Goal: Transaction & Acquisition: Download file/media

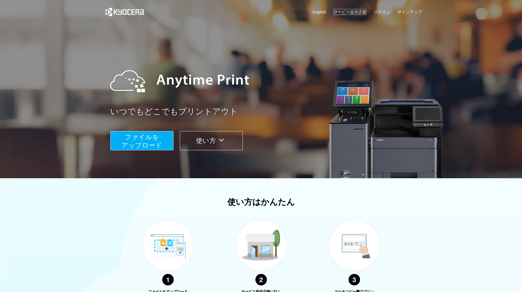
click at [344, 13] on link "サービス提供店舗" at bounding box center [349, 12] width 33 height 6
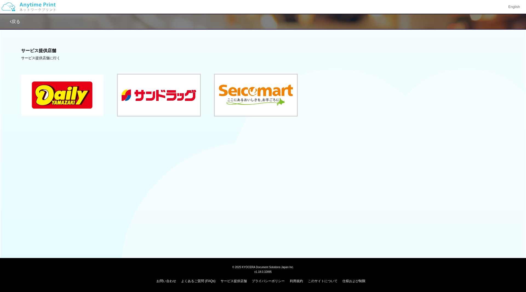
click at [89, 91] on button at bounding box center [62, 94] width 82 height 41
click at [71, 85] on button at bounding box center [62, 94] width 82 height 41
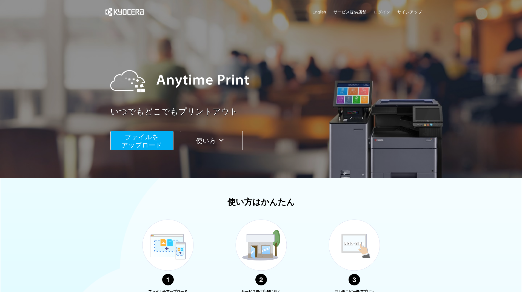
click at [135, 135] on span "ファイルを ​​アップロード" at bounding box center [141, 141] width 41 height 16
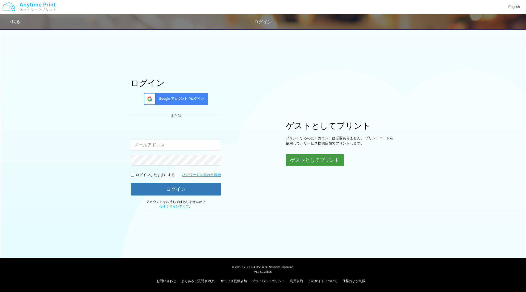
click at [317, 160] on button "ゲストとしてプリント" at bounding box center [315, 160] width 58 height 12
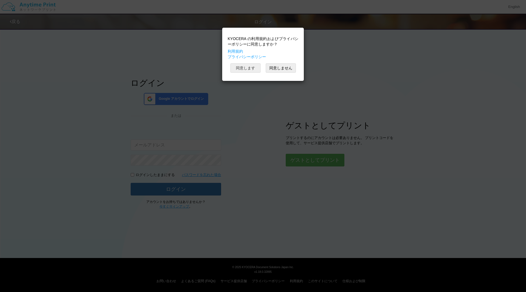
click at [251, 68] on button "同意します" at bounding box center [245, 67] width 30 height 9
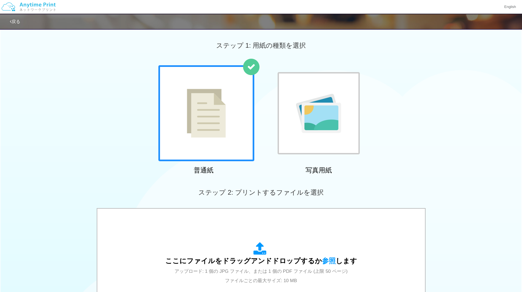
click at [242, 85] on div at bounding box center [206, 113] width 96 height 96
